Goal: Feedback & Contribution: Submit feedback/report problem

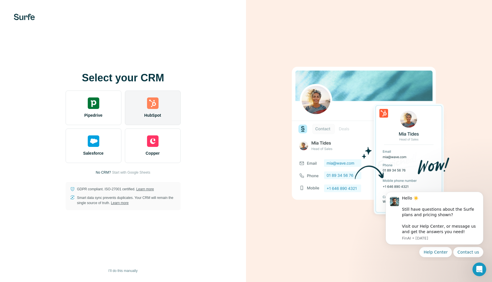
click at [149, 103] on img at bounding box center [152, 102] width 11 height 11
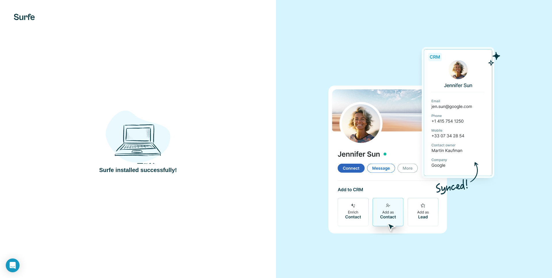
click at [148, 166] on h4 "Surfe installed successfully!" at bounding box center [138, 170] width 78 height 8
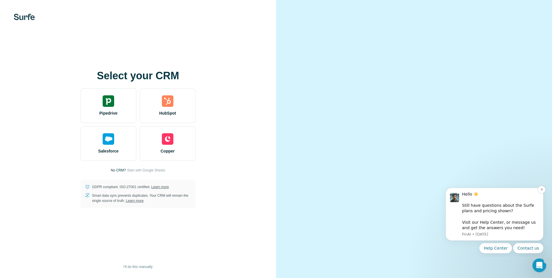
click at [490, 224] on div "Hello ☀️ ​ Still have questions about the Surfe plans and pricing shown? ​ Visi…" at bounding box center [500, 211] width 77 height 39
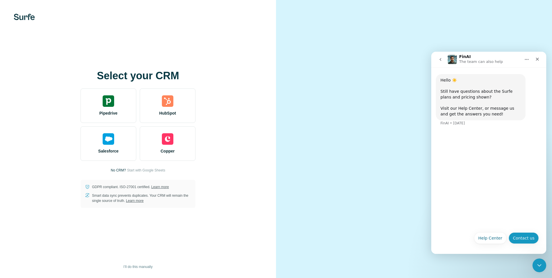
click at [516, 240] on button "Contact us" at bounding box center [524, 238] width 30 height 11
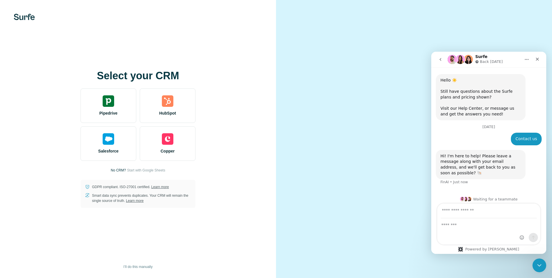
scroll to position [4, 0]
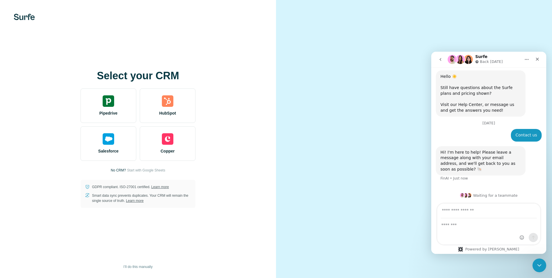
click at [464, 212] on input "Your email" at bounding box center [489, 211] width 96 height 15
type input "**********"
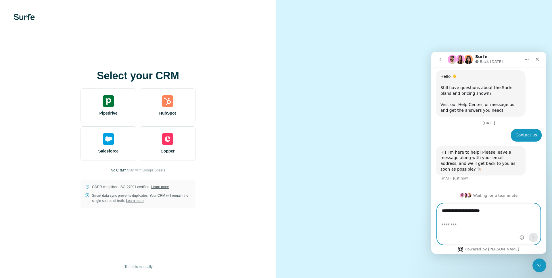
click at [462, 227] on textarea "Message…" at bounding box center [488, 224] width 103 height 10
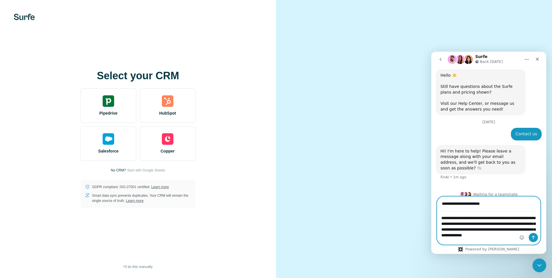
scroll to position [11, 0]
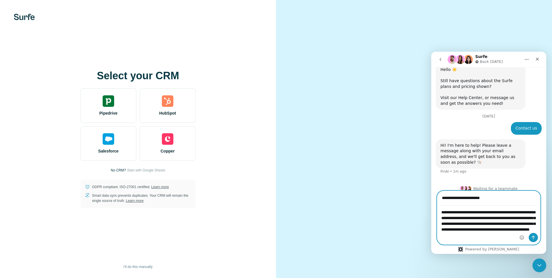
type textarea "**********"
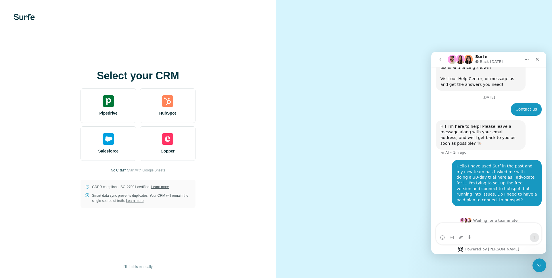
scroll to position [35, 0]
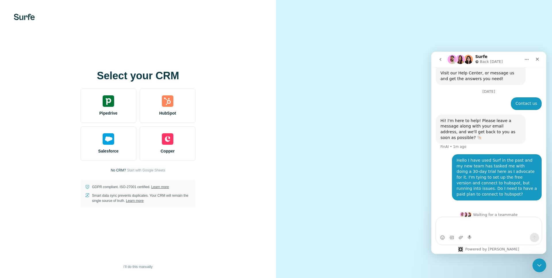
click at [491, 227] on textarea "Message…" at bounding box center [488, 226] width 105 height 16
type textarea "*"
type textarea "**********"
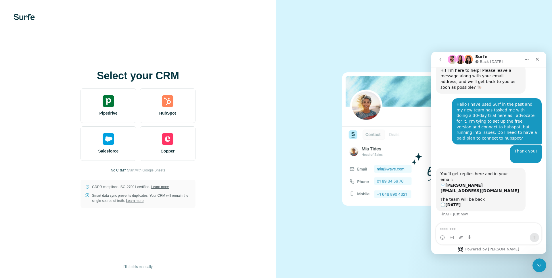
scroll to position [85, 0]
click at [537, 60] on icon "Close" at bounding box center [537, 59] width 3 height 3
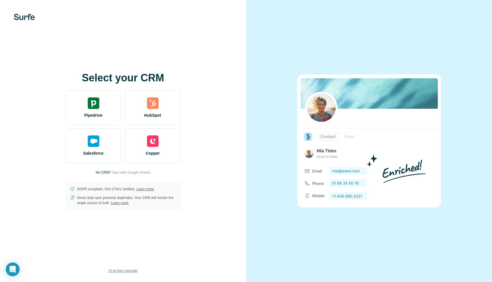
click at [123, 270] on span "I’ll do this manually" at bounding box center [122, 270] width 29 height 5
